Goal: Task Accomplishment & Management: Use online tool/utility

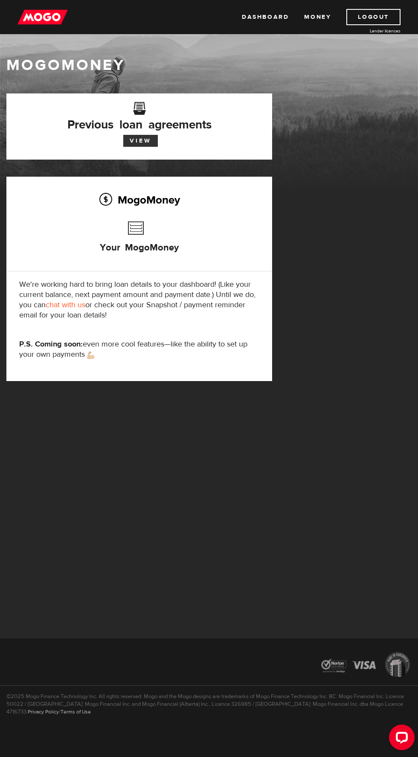
click at [137, 142] on link "View" at bounding box center [140, 141] width 35 height 12
click at [133, 236] on h3 "Your MogoMoney" at bounding box center [139, 241] width 79 height 49
click at [130, 241] on h3 "Your MogoMoney" at bounding box center [139, 241] width 79 height 49
click at [135, 234] on h3 "Your MogoMoney" at bounding box center [139, 241] width 79 height 49
click at [124, 139] on link "View" at bounding box center [140, 141] width 35 height 12
